Goal: Transaction & Acquisition: Purchase product/service

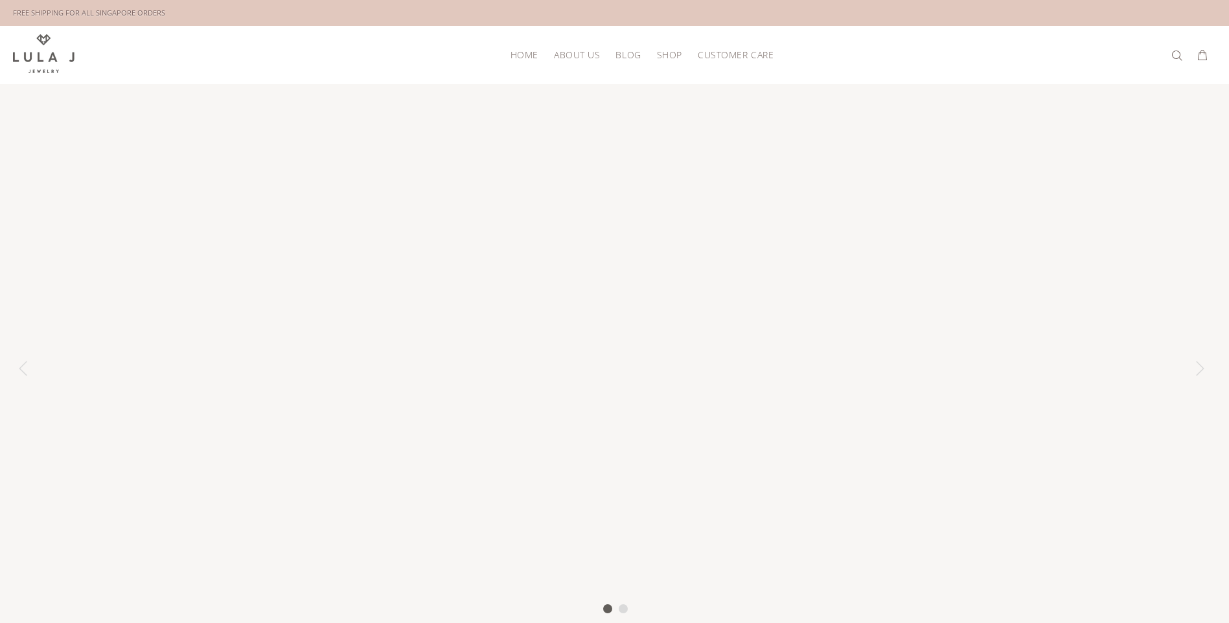
click at [676, 242] on div at bounding box center [614, 368] width 1229 height 569
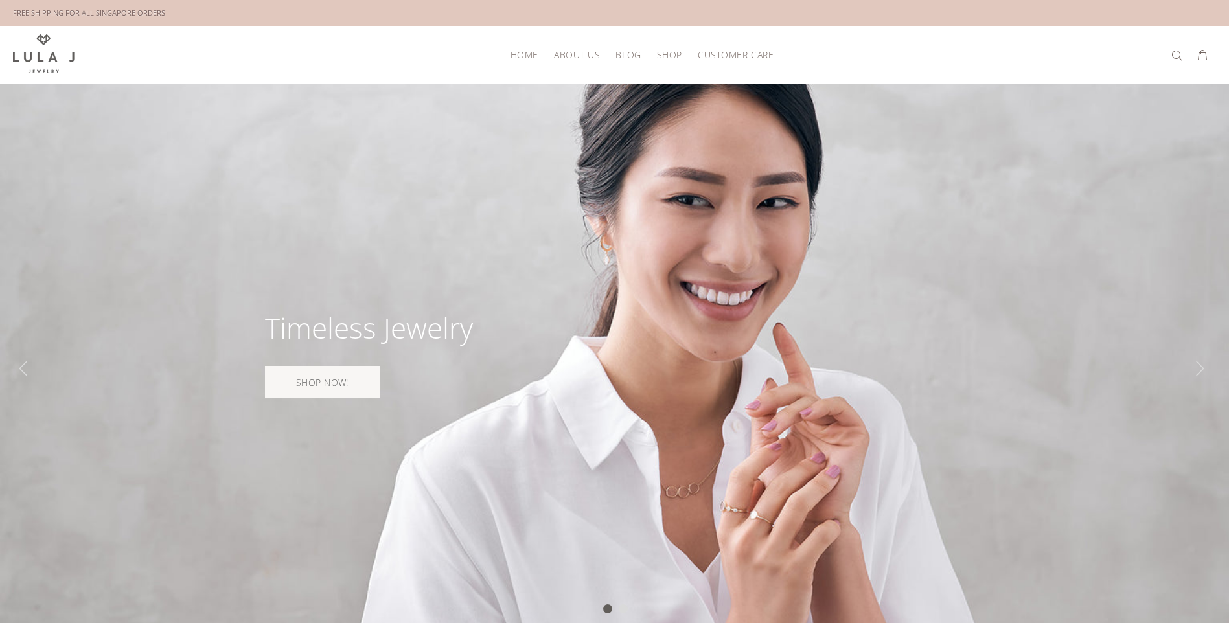
click at [517, 51] on span "HOME" at bounding box center [524, 55] width 28 height 10
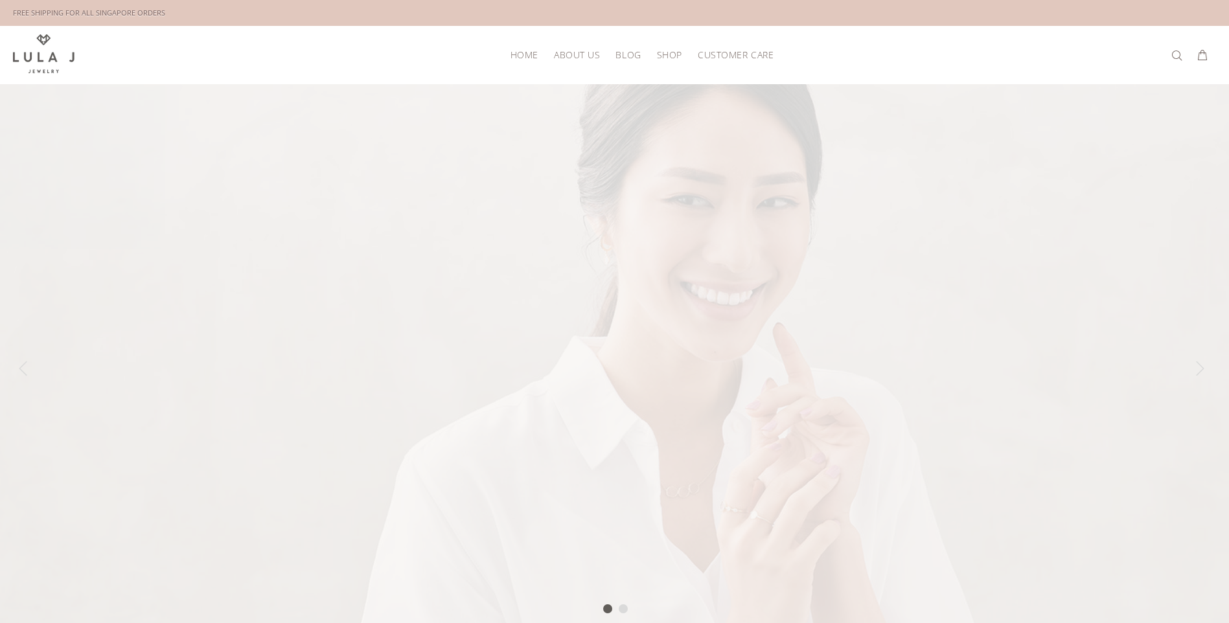
click at [676, 52] on span "Shop" at bounding box center [669, 55] width 25 height 10
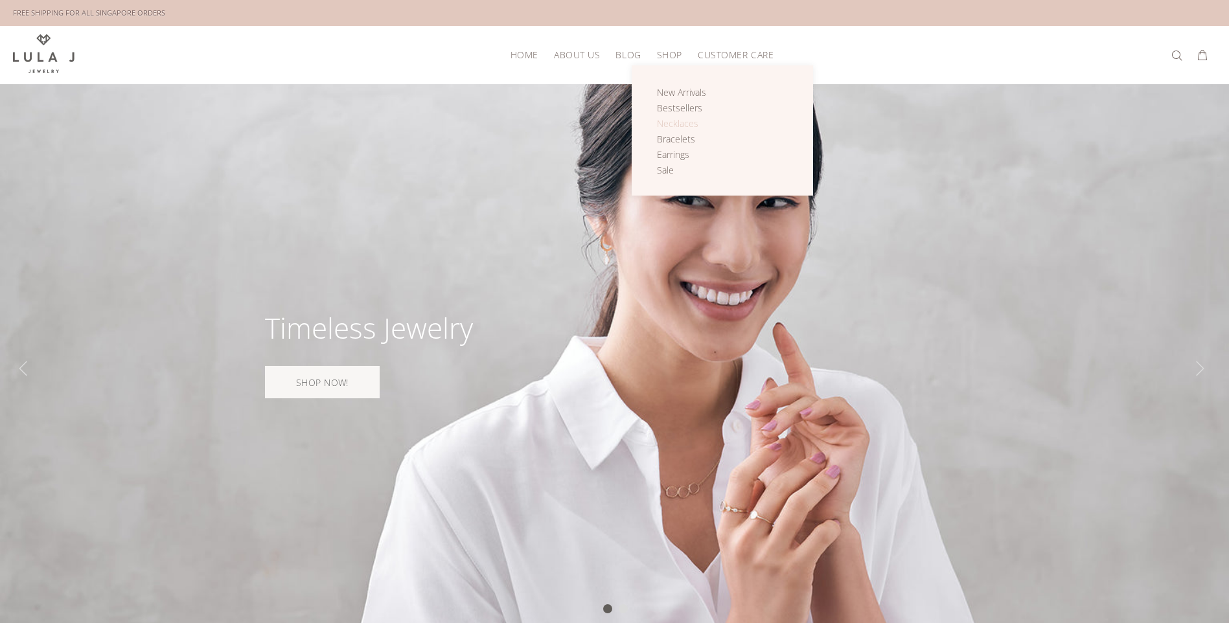
click at [689, 120] on span "Necklaces" at bounding box center [677, 123] width 41 height 12
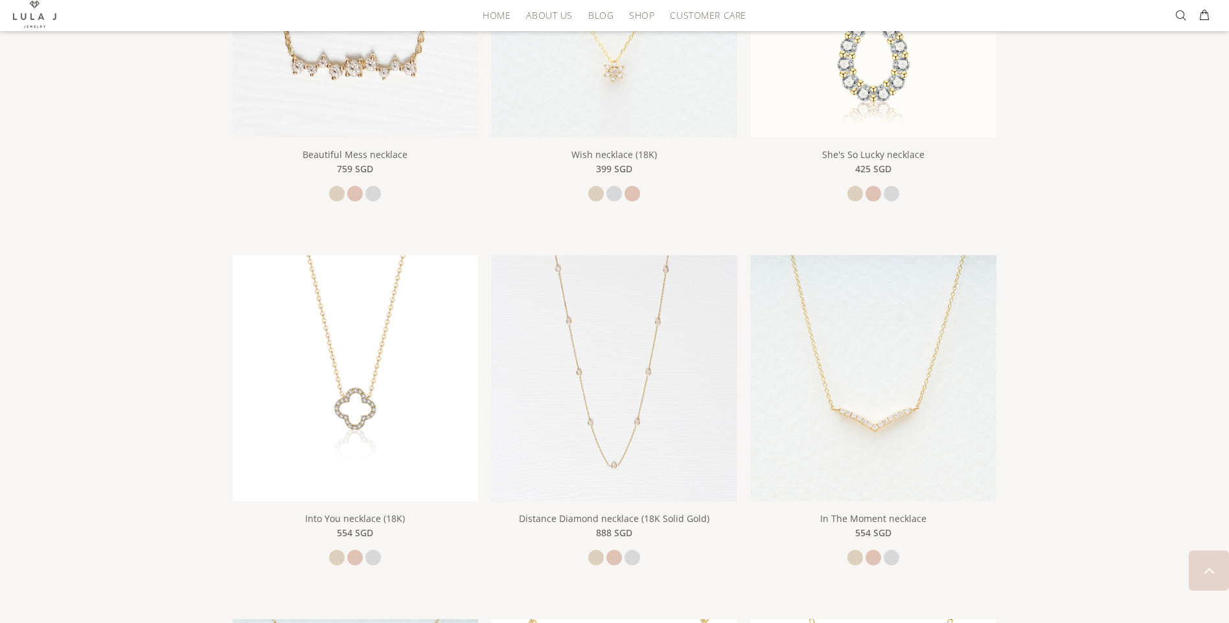
scroll to position [1166, 0]
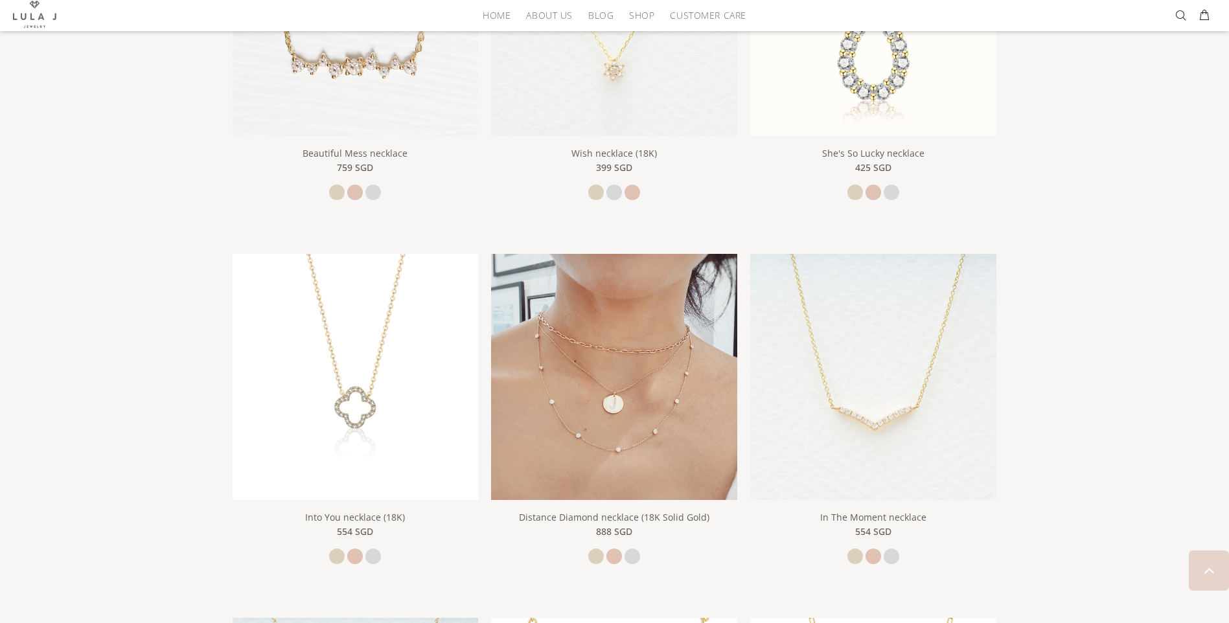
click at [617, 440] on img at bounding box center [614, 377] width 246 height 246
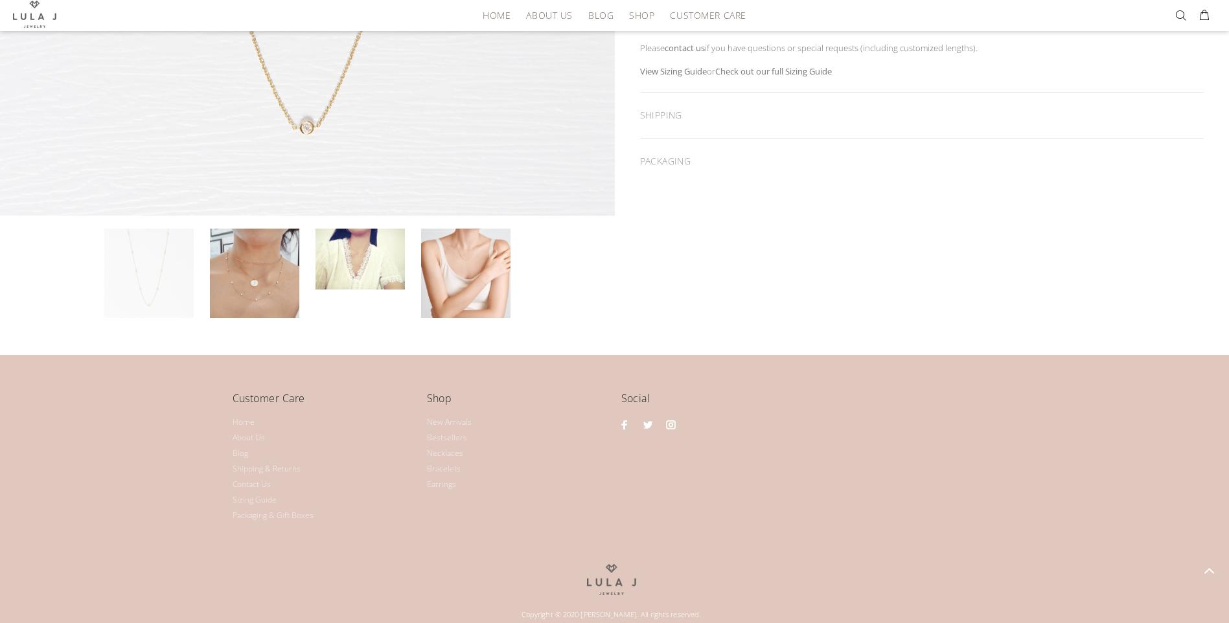
scroll to position [545, 0]
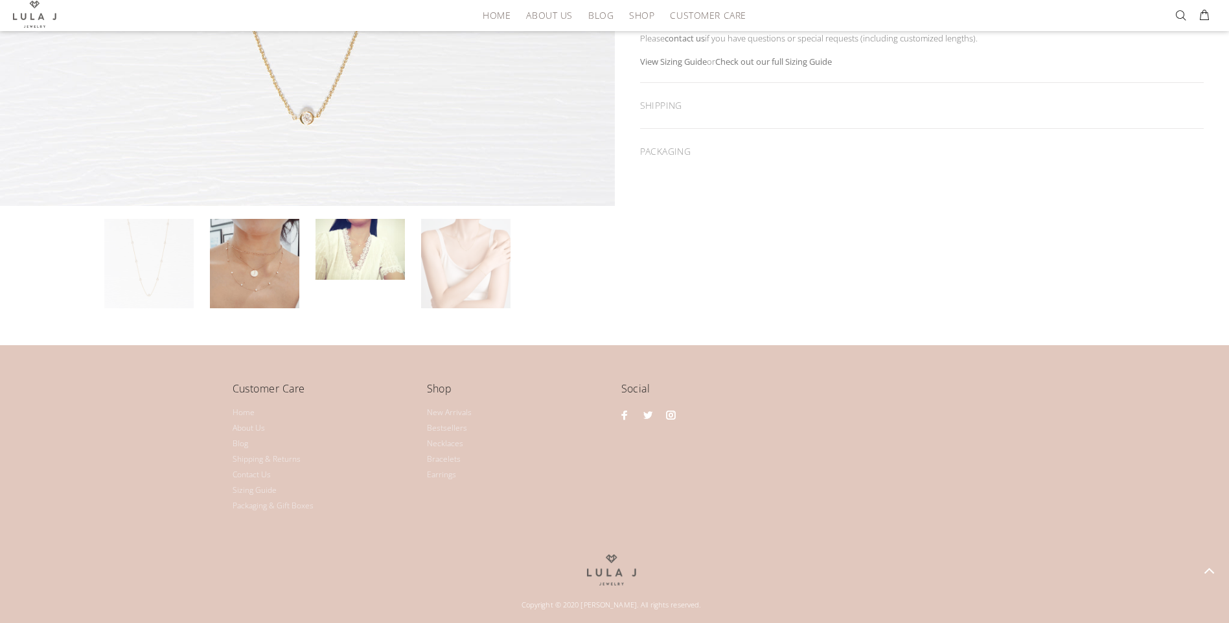
click at [474, 275] on link at bounding box center [465, 263] width 89 height 89
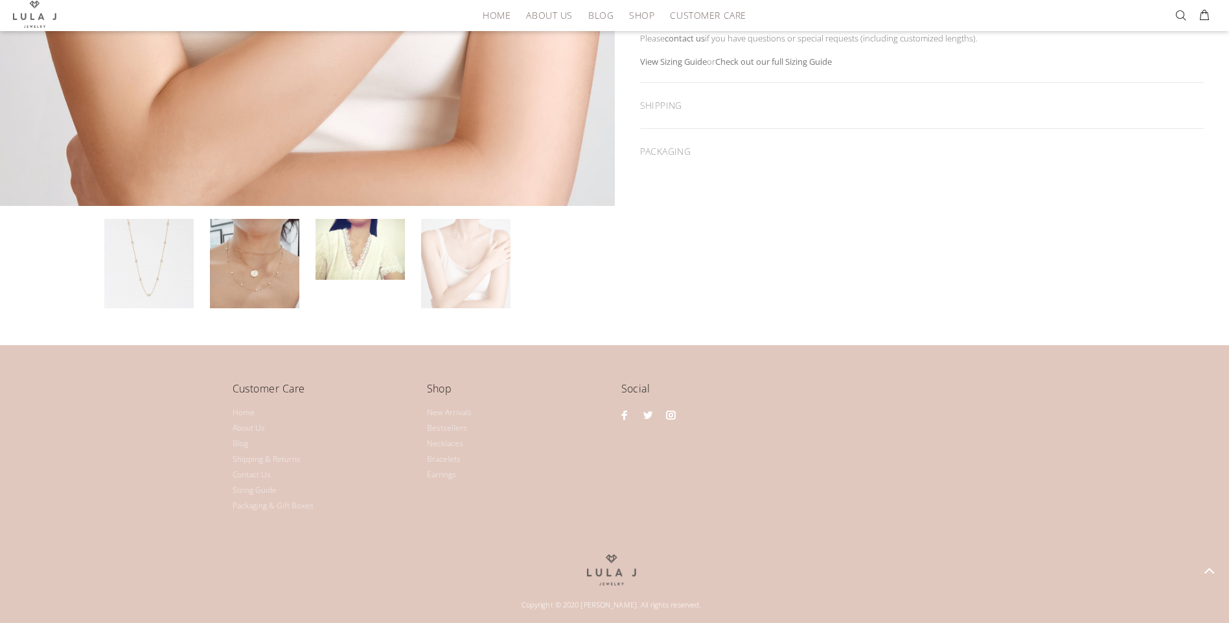
scroll to position [221, 0]
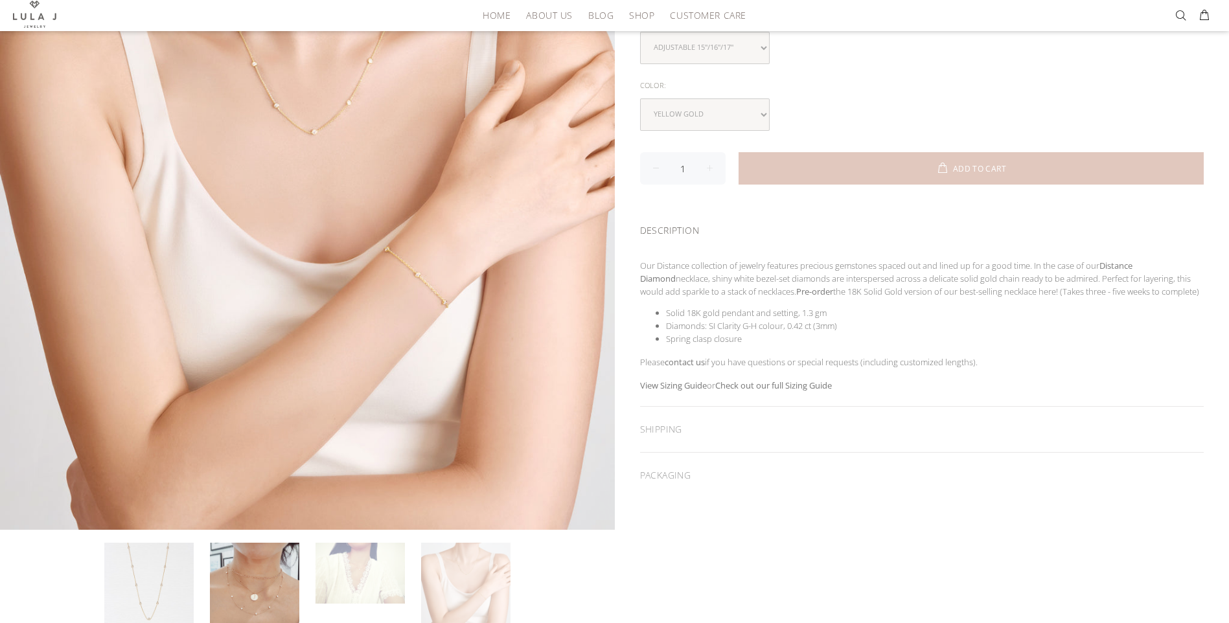
click at [365, 581] on link at bounding box center [359, 573] width 89 height 61
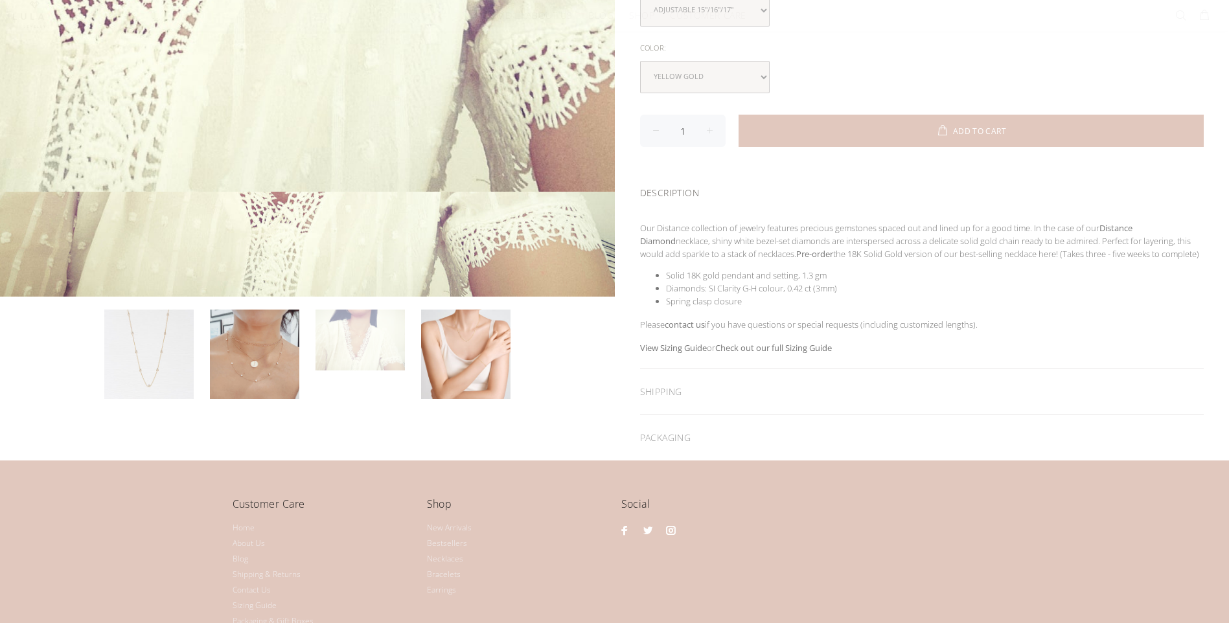
scroll to position [259, 0]
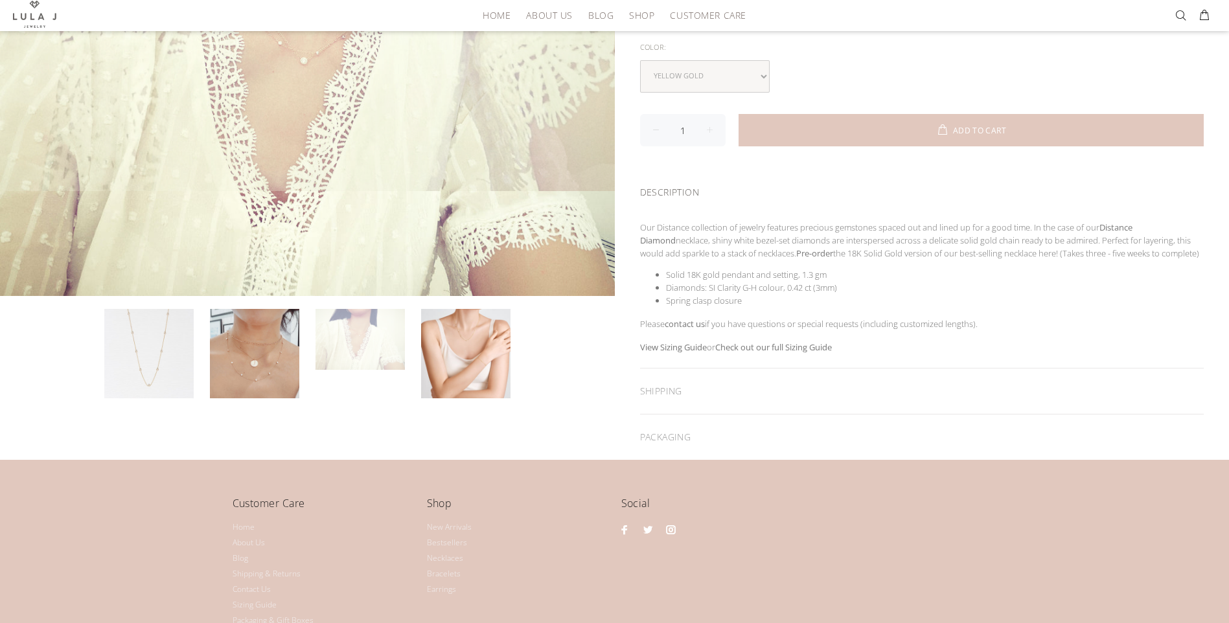
click at [457, 345] on div at bounding box center [307, 184] width 615 height 615
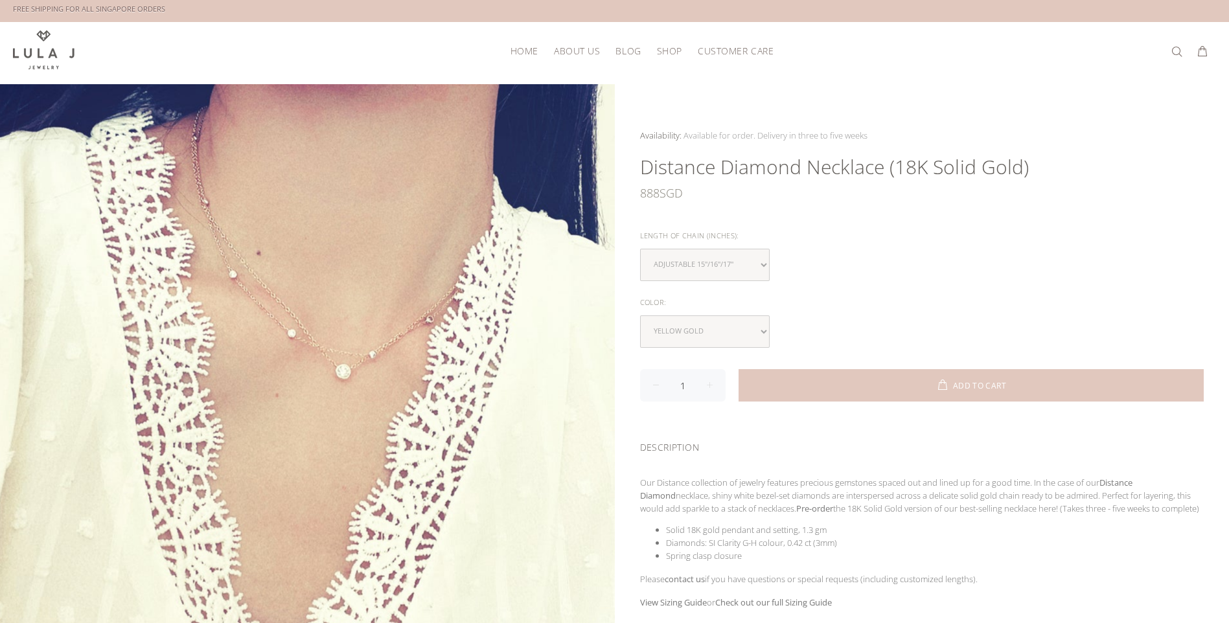
scroll to position [0, 0]
